Goal: Find specific page/section: Find specific page/section

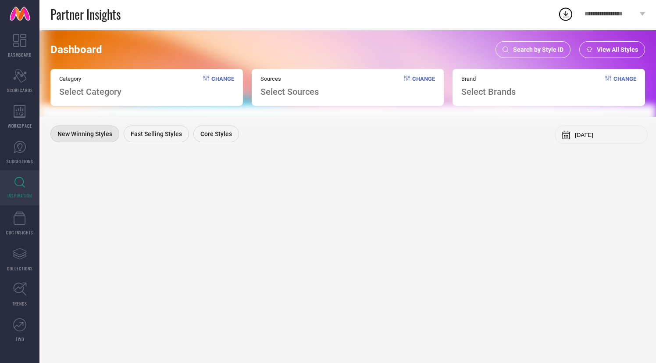
click at [545, 48] on span "Search by Style ID" at bounding box center [538, 49] width 50 height 7
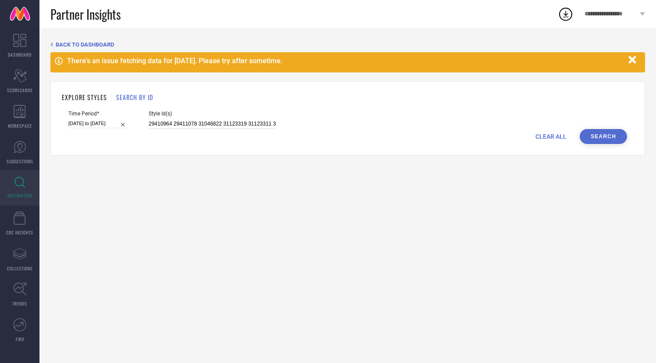
click at [202, 121] on input "29410964 29411078 31046822 31123319 31123311 30036732 31046800 30036869 3003684…" at bounding box center [212, 124] width 127 height 10
paste input "25031082 20717712 19460432 13843132 12288052 24567752 23463596 24567744 2896073…"
type input "25031082 20717712 19460432 13843132 12288052 24567752 23463596 24567744 2896073…"
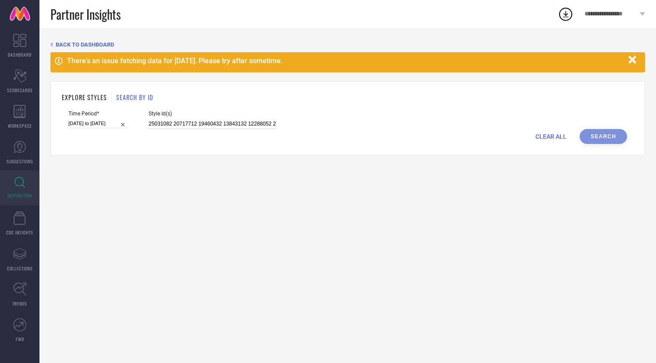
scroll to position [0, 1606]
select select "2"
select select "2025"
select select "3"
select select "2025"
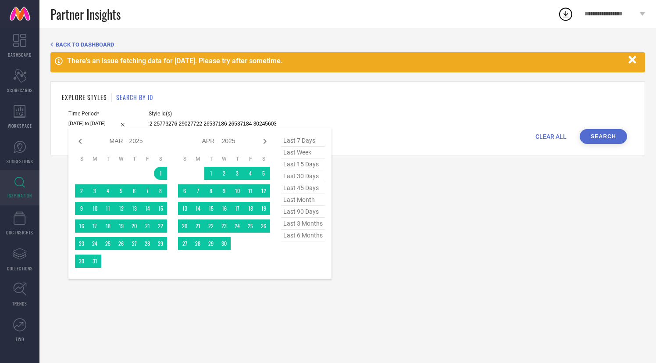
click at [92, 123] on input "[DATE] to [DATE]" at bounding box center [98, 123] width 61 height 9
type input "25031082 20717712 19460432 13843132 12288052 24567752 23463596 24567744 2896073…"
click at [307, 235] on span "last 6 months" at bounding box center [303, 235] width 44 height 12
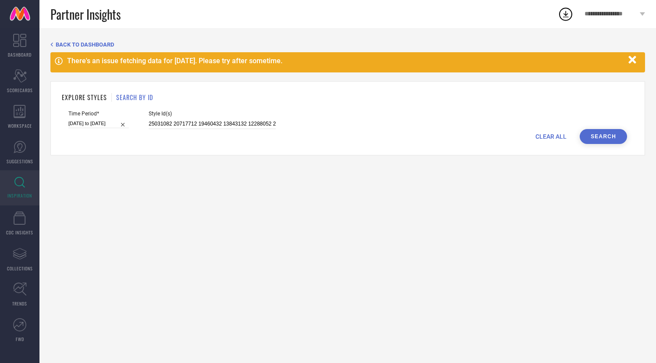
click at [604, 130] on button "Search" at bounding box center [603, 136] width 47 height 15
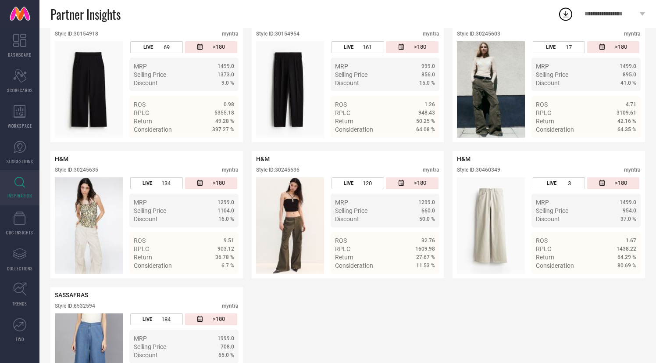
scroll to position [3009, 0]
